Goal: Find specific page/section: Find specific page/section

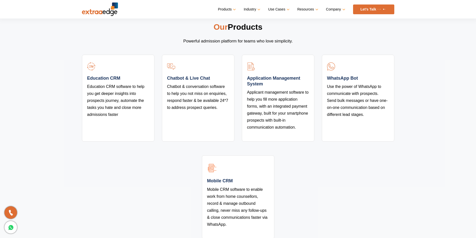
scroll to position [975, 0]
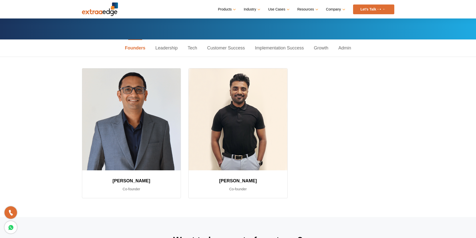
scroll to position [125, 0]
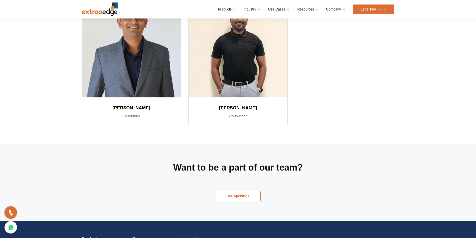
click at [248, 196] on link "See openings" at bounding box center [238, 196] width 45 height 11
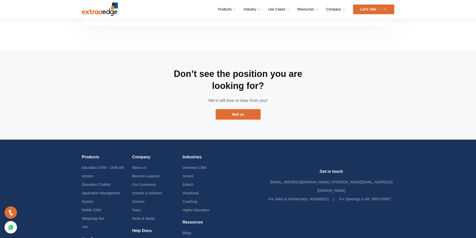
scroll to position [965, 0]
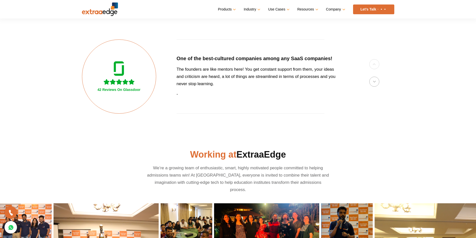
scroll to position [125, 0]
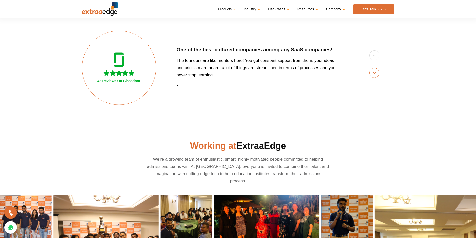
click at [375, 73] on button "Next" at bounding box center [375, 73] width 10 height 10
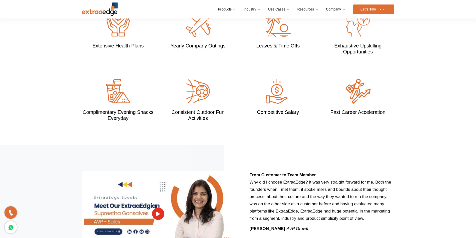
scroll to position [425, 0]
